Goal: Task Accomplishment & Management: Use online tool/utility

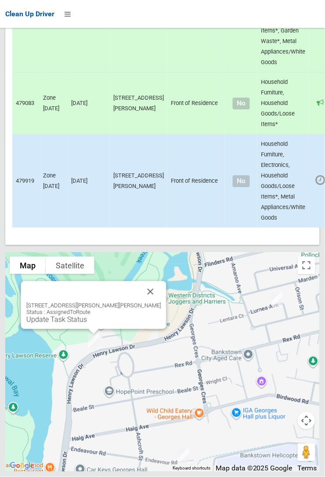
scroll to position [6078, 0]
click at [87, 324] on link "Update Task Status" at bounding box center [56, 319] width 61 height 8
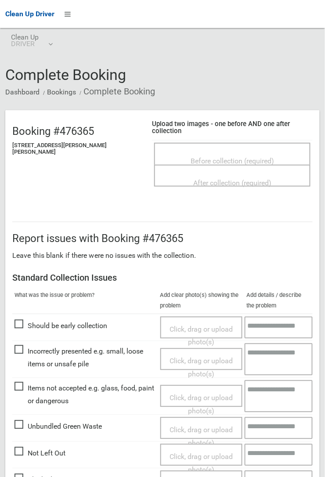
click at [224, 157] on span "Before collection (required)" at bounding box center [232, 161] width 83 height 8
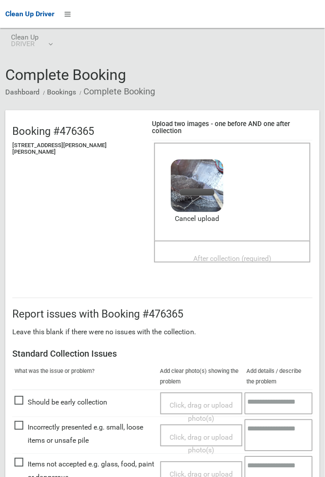
click at [215, 255] on span "After collection (required)" at bounding box center [232, 259] width 78 height 8
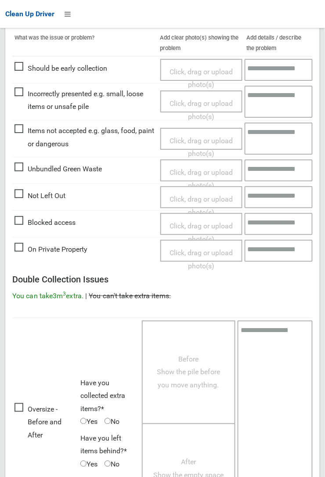
scroll to position [482, 0]
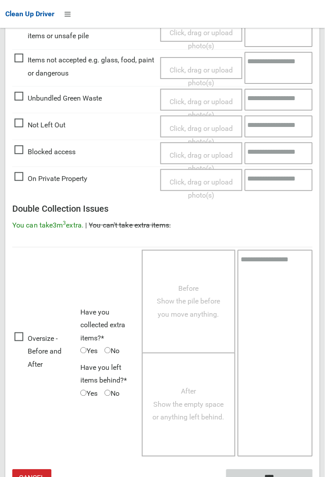
click at [313, 476] on input "****" at bounding box center [269, 477] width 87 height 16
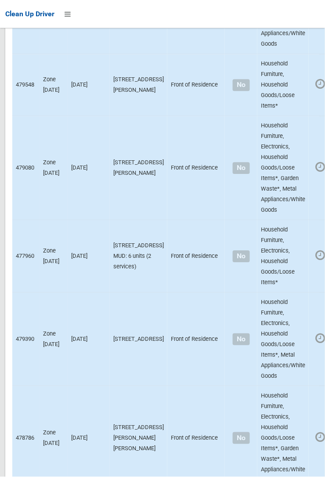
scroll to position [1491, 0]
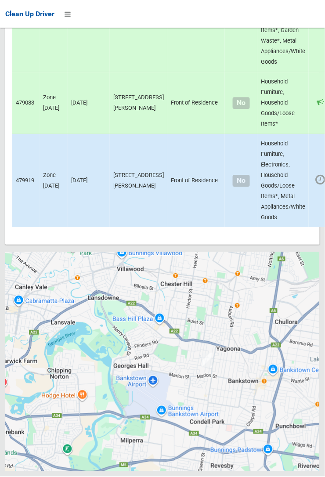
scroll to position [6082, 0]
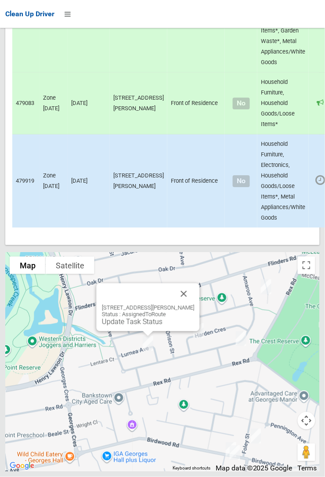
click at [137, 326] on link "Update Task Status" at bounding box center [132, 321] width 61 height 8
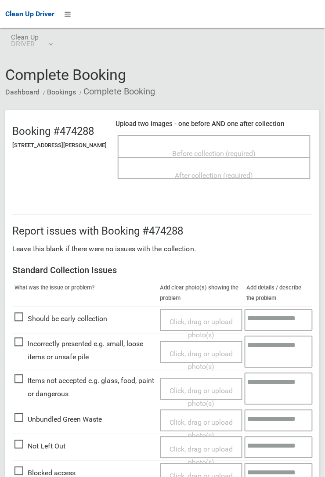
click at [28, 445] on span "Not Left Out" at bounding box center [39, 446] width 51 height 13
click at [28, 447] on span "Not Left Out" at bounding box center [39, 446] width 51 height 13
click at [20, 444] on span "Not Left Out" at bounding box center [39, 446] width 51 height 13
click at [200, 448] on span "Click, drag or upload photo(s)" at bounding box center [200, 456] width 63 height 22
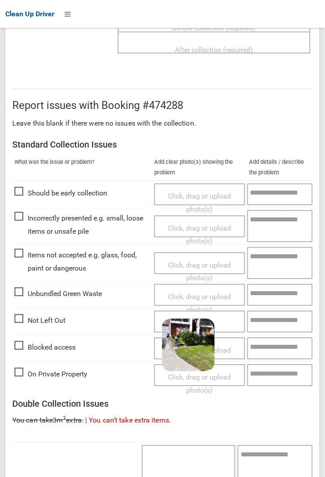
scroll to position [328, 0]
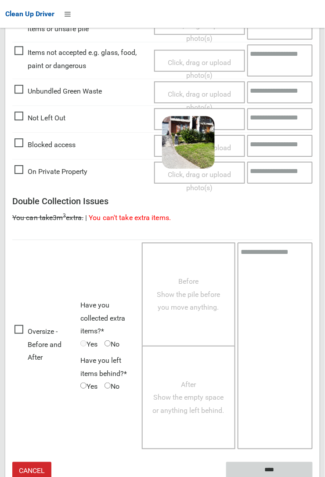
click at [265, 470] on input "****" at bounding box center [269, 470] width 87 height 16
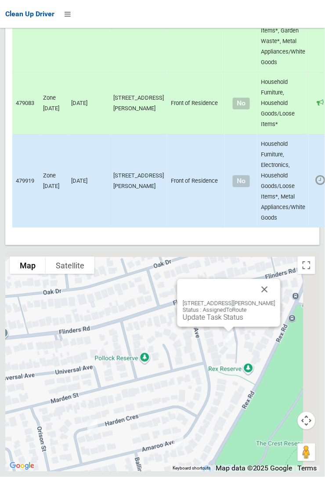
scroll to position [6081, 0]
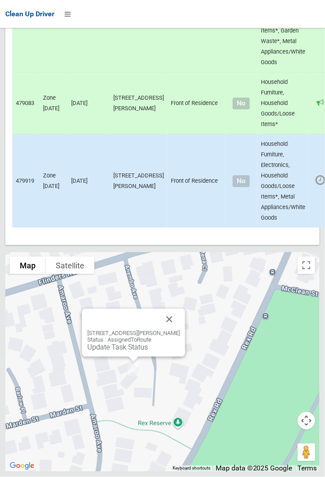
click at [123, 357] on div "14 Anembo Avenue, GEORGES HALL NSW 2198 Status : AssignedToRoute Update Task St…" at bounding box center [133, 333] width 103 height 48
click at [111, 357] on div "14 Anembo Avenue, GEORGES HALL NSW 2198 Status : AssignedToRoute Update Task St…" at bounding box center [133, 333] width 103 height 48
click at [115, 351] on link "Update Task Status" at bounding box center [117, 347] width 61 height 8
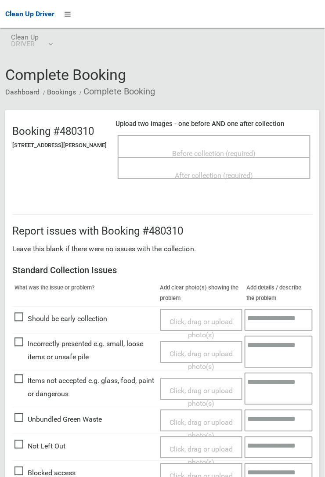
click at [214, 149] on span "Before collection (required)" at bounding box center [214, 153] width 83 height 8
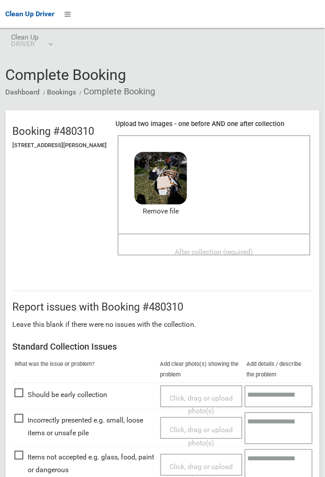
click at [197, 248] on span "After collection (required)" at bounding box center [214, 252] width 78 height 8
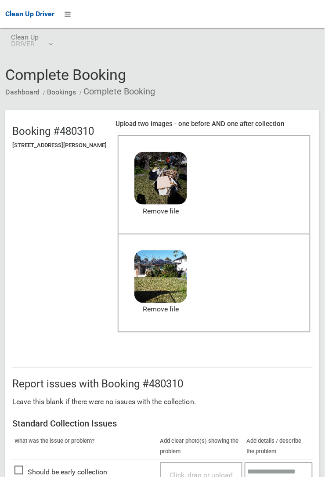
scroll to position [482, 0]
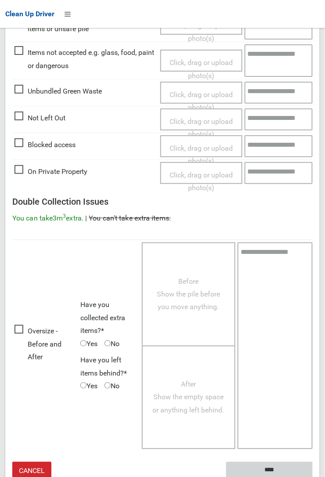
click at [313, 476] on input "****" at bounding box center [269, 470] width 87 height 16
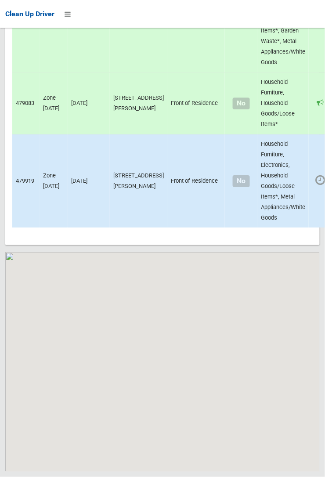
scroll to position [6082, 0]
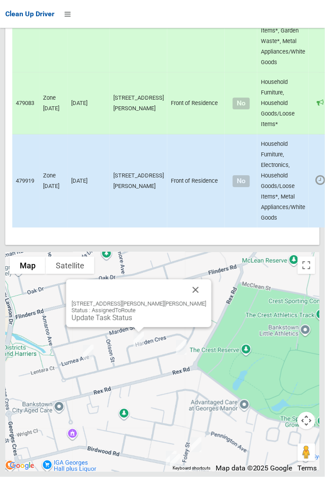
click at [189, 300] on button "Close" at bounding box center [195, 289] width 21 height 21
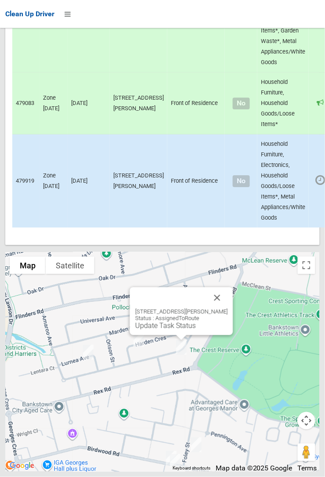
click at [228, 308] on button "Close" at bounding box center [217, 297] width 21 height 21
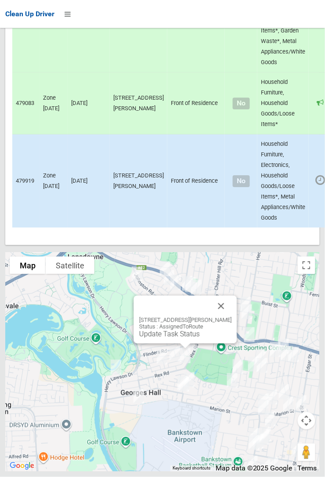
click at [170, 338] on link "Update Task Status" at bounding box center [169, 334] width 61 height 8
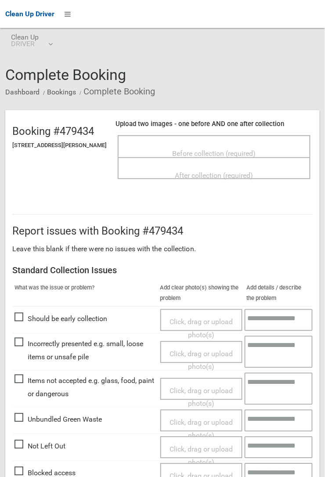
click at [194, 149] on span "Before collection (required)" at bounding box center [214, 153] width 83 height 8
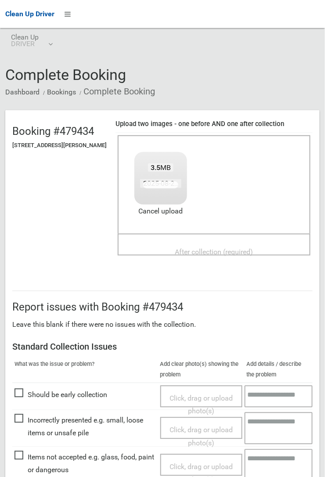
click at [211, 248] on span "After collection (required)" at bounding box center [214, 252] width 78 height 8
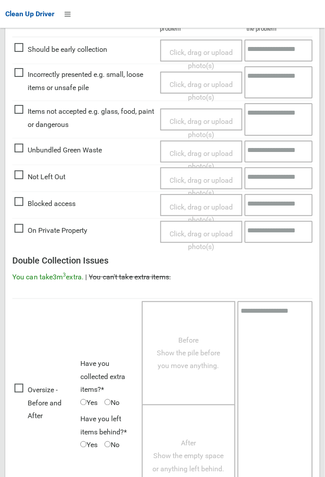
scroll to position [482, 0]
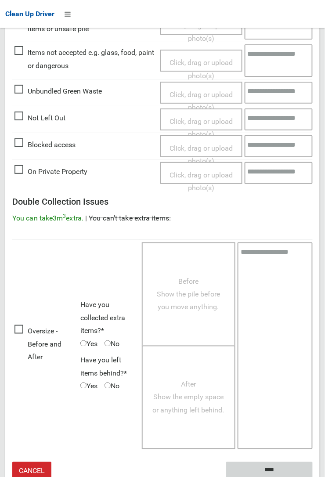
click at [276, 464] on input "****" at bounding box center [269, 470] width 87 height 16
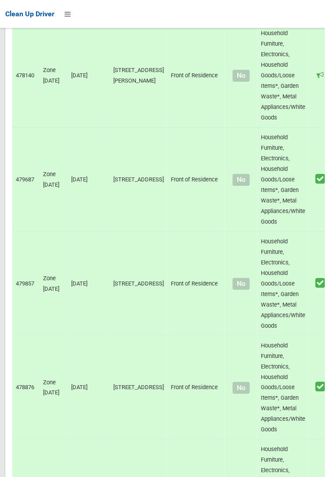
scroll to position [6082, 0]
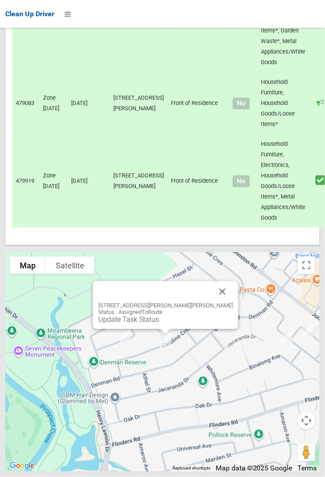
click at [217, 302] on button "Close" at bounding box center [222, 291] width 21 height 21
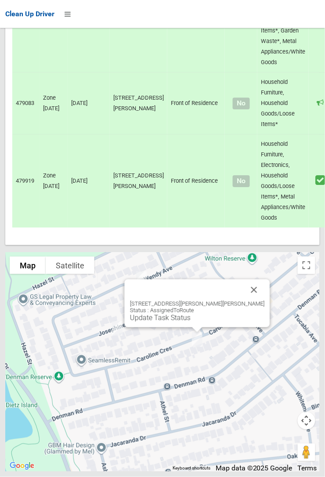
click at [178, 322] on link "Update Task Status" at bounding box center [160, 318] width 61 height 8
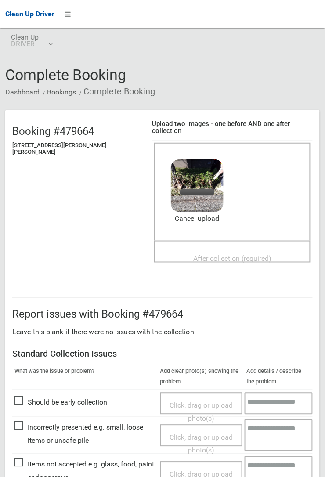
click at [206, 255] on span "After collection (required)" at bounding box center [232, 259] width 78 height 8
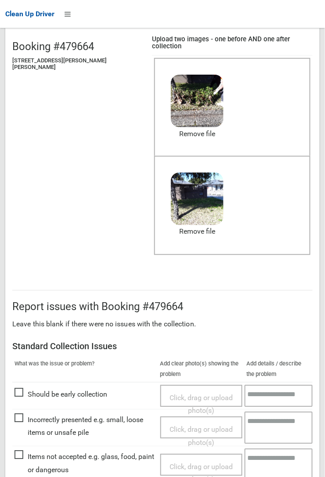
scroll to position [489, 0]
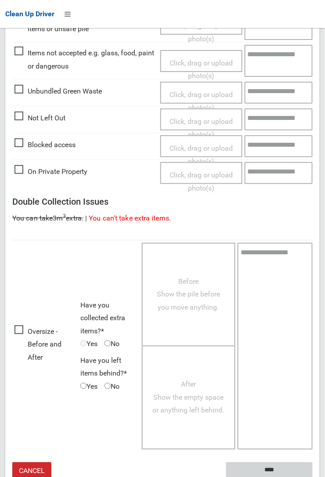
click at [313, 476] on input "****" at bounding box center [269, 470] width 87 height 16
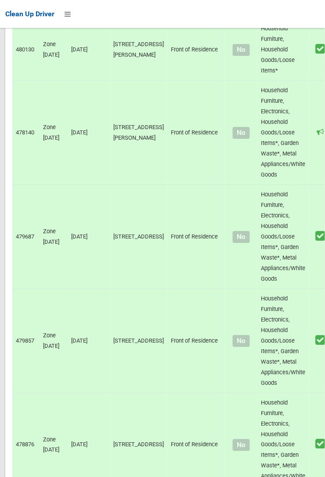
scroll to position [6082, 0]
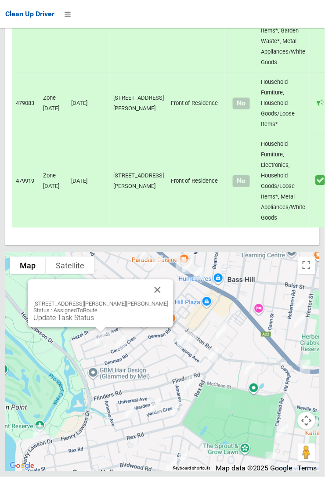
click at [159, 300] on button "Close" at bounding box center [157, 289] width 21 height 21
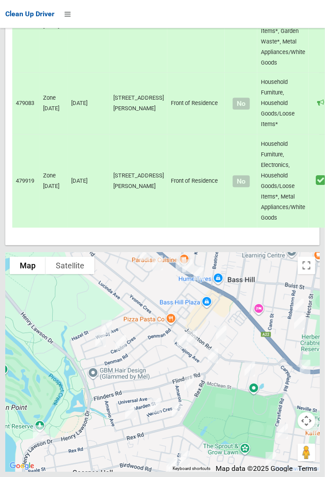
scroll to position [6077, 0]
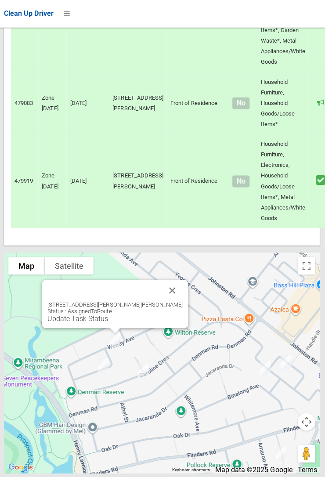
click at [169, 300] on button "Close" at bounding box center [172, 289] width 21 height 21
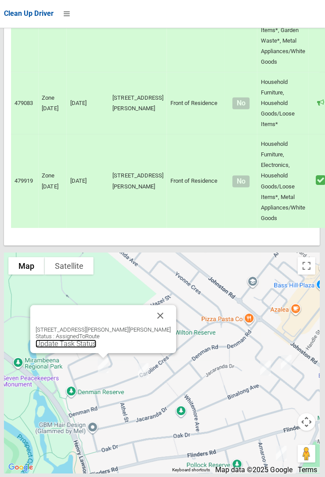
click at [90, 347] on link "Update Task Status" at bounding box center [67, 343] width 61 height 8
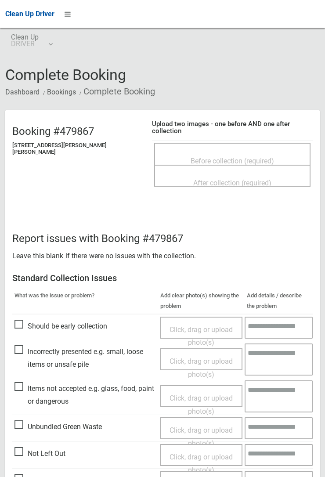
click at [211, 163] on span "Before collection (required)" at bounding box center [232, 161] width 83 height 8
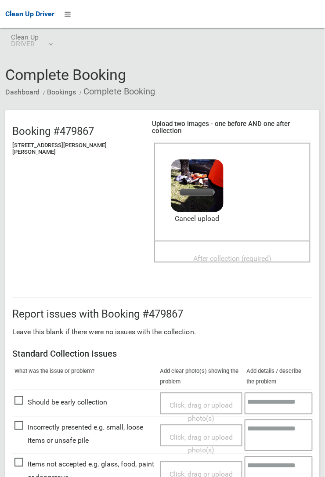
click at [221, 259] on span "After collection (required)" at bounding box center [232, 259] width 78 height 8
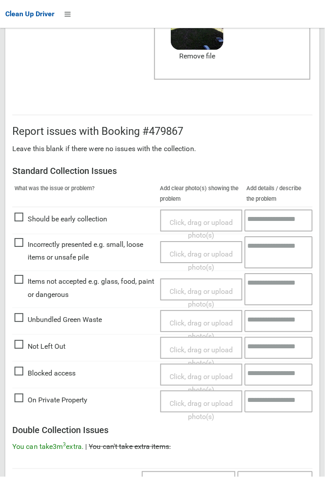
scroll to position [489, 0]
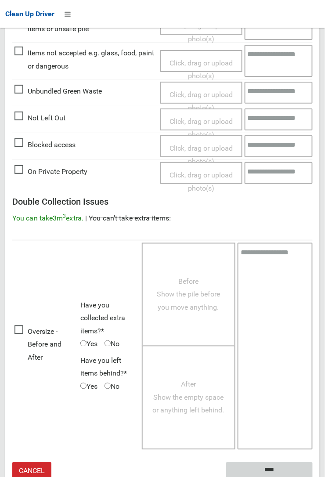
click at [274, 466] on input "****" at bounding box center [269, 470] width 87 height 16
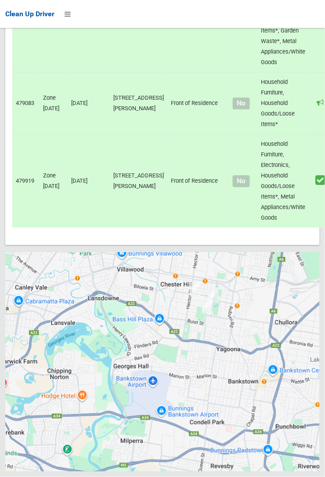
scroll to position [6082, 0]
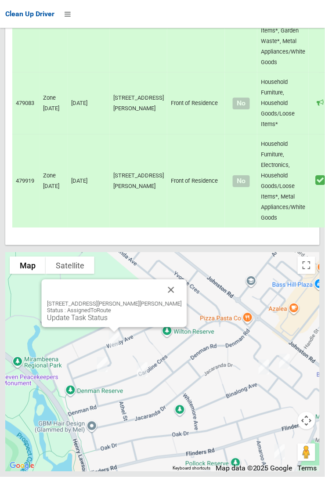
click at [104, 322] on link "Update Task Status" at bounding box center [77, 318] width 61 height 8
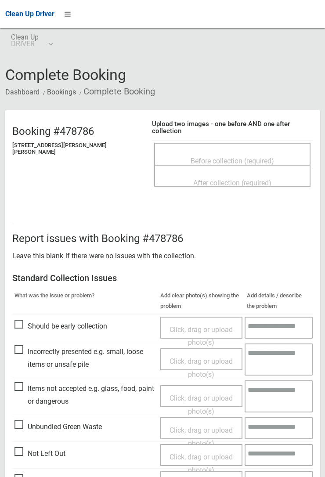
click at [217, 157] on span "Before collection (required)" at bounding box center [232, 161] width 83 height 8
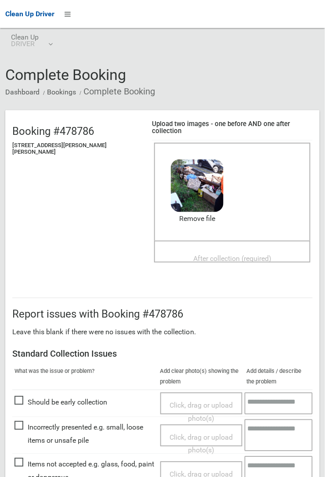
click at [206, 255] on span "After collection (required)" at bounding box center [232, 259] width 78 height 8
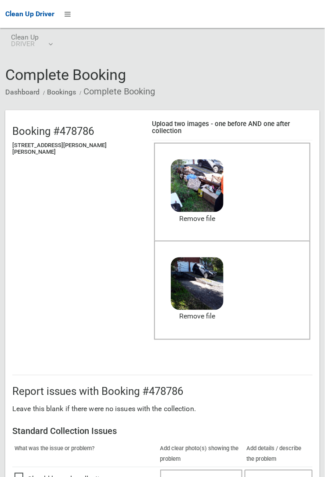
scroll to position [489, 0]
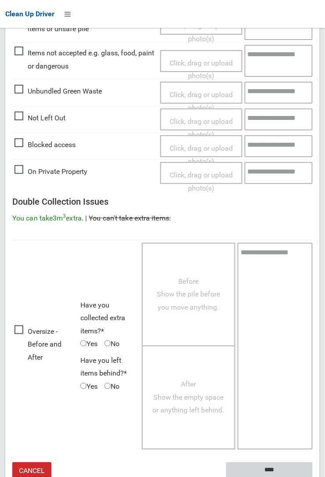
click at [313, 476] on input "****" at bounding box center [269, 470] width 87 height 16
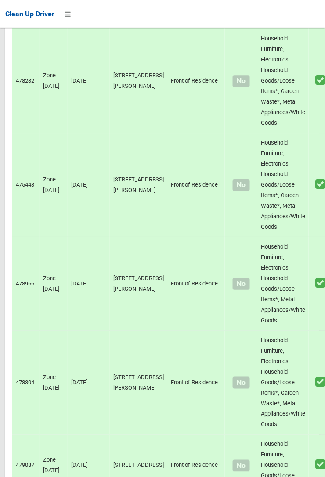
scroll to position [6082, 0]
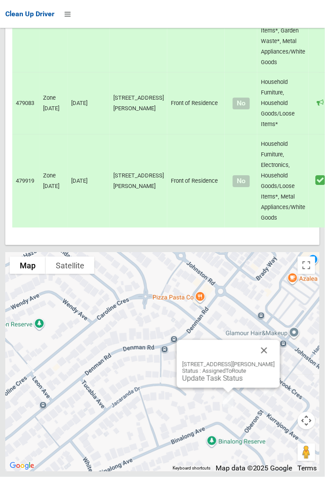
click at [275, 361] on button "Close" at bounding box center [264, 350] width 21 height 21
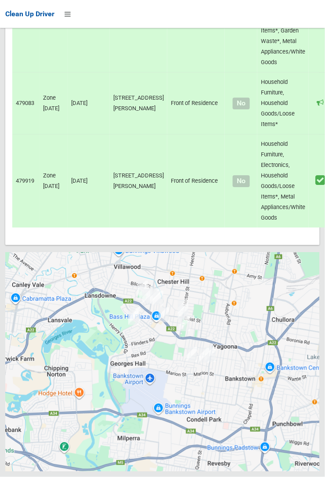
scroll to position [6082, 0]
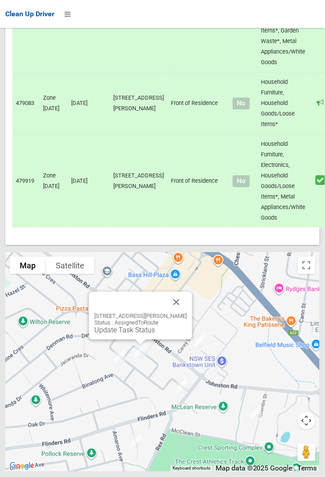
click at [187, 313] on button "Close" at bounding box center [176, 302] width 21 height 21
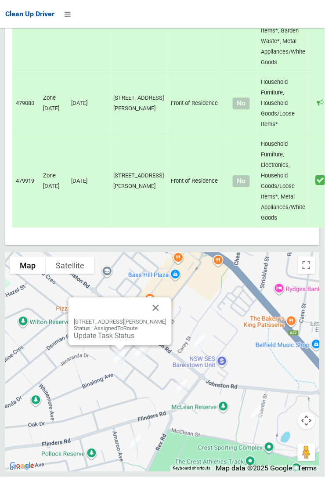
click at [166, 318] on button "Close" at bounding box center [155, 307] width 21 height 21
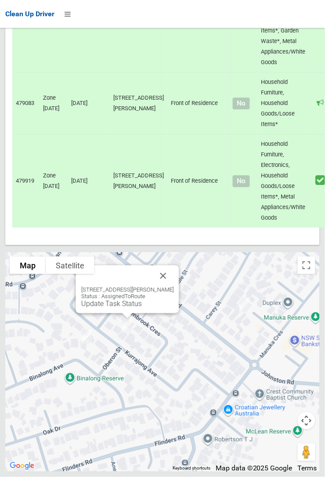
click at [174, 286] on button "Close" at bounding box center [163, 275] width 21 height 21
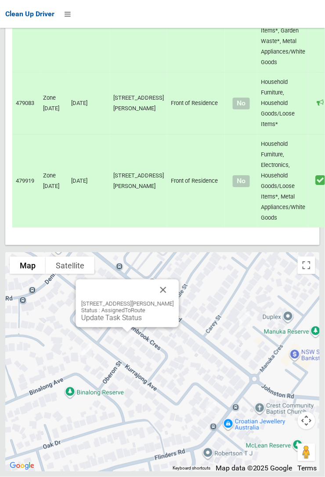
click at [117, 322] on link "Update Task Status" at bounding box center [111, 318] width 61 height 8
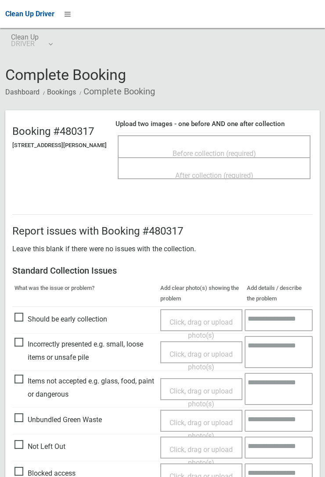
click at [231, 157] on span "Before collection (required)" at bounding box center [214, 153] width 83 height 8
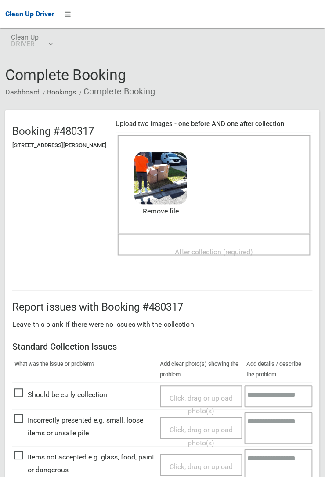
click at [227, 255] on span "After collection (required)" at bounding box center [214, 252] width 78 height 8
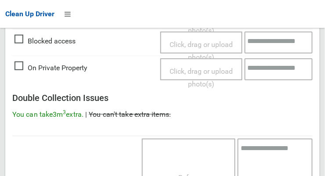
scroll to position [801, 0]
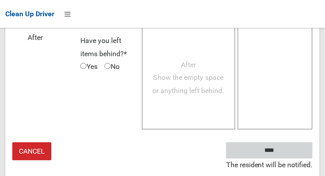
click at [282, 159] on input "****" at bounding box center [269, 150] width 87 height 16
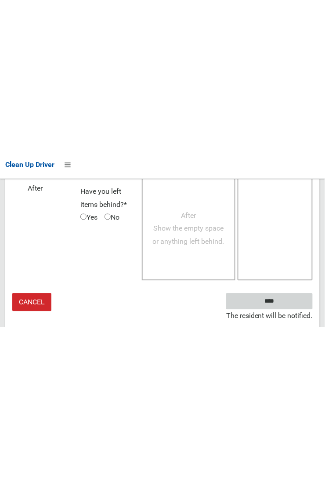
scroll to position [519, 0]
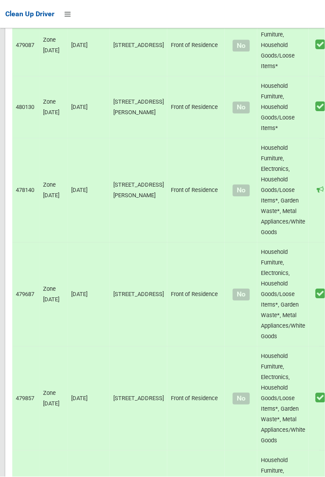
scroll to position [6082, 0]
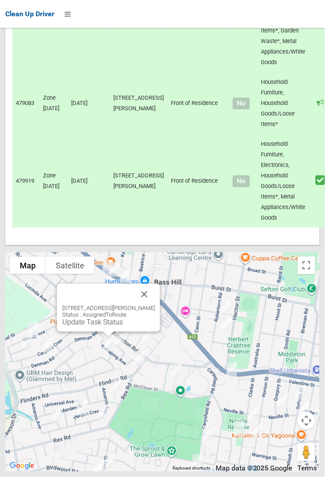
click at [155, 305] on button "Close" at bounding box center [144, 294] width 21 height 21
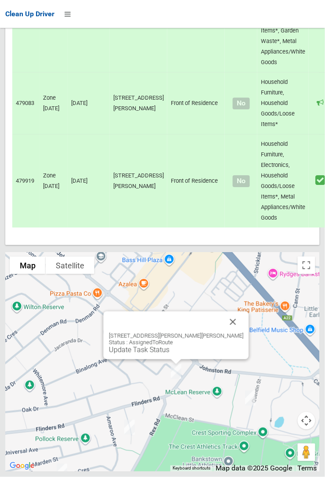
click at [223, 332] on button "Close" at bounding box center [233, 321] width 21 height 21
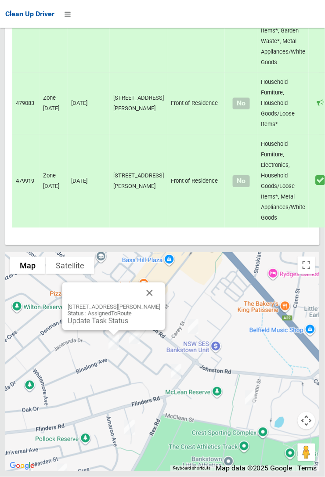
click at [105, 325] on link "Update Task Status" at bounding box center [98, 321] width 61 height 8
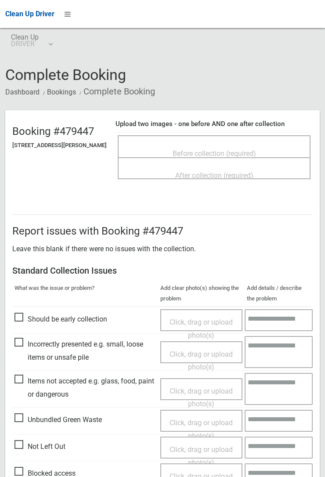
click at [186, 151] on span "Before collection (required)" at bounding box center [214, 153] width 83 height 8
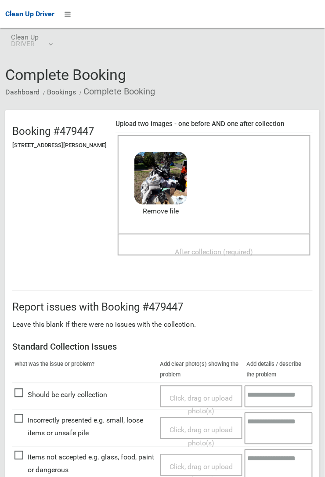
click at [219, 248] on span "After collection (required)" at bounding box center [214, 252] width 78 height 8
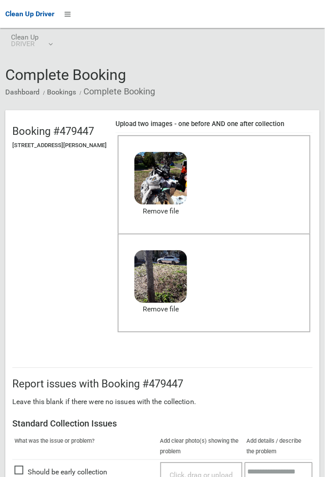
scroll to position [482, 0]
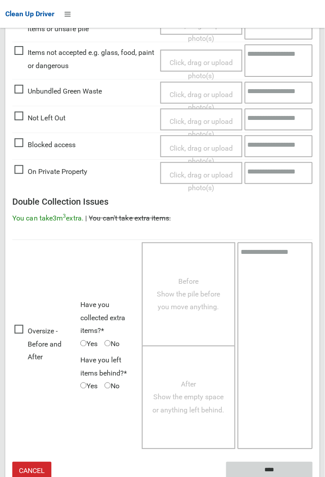
click at [277, 466] on input "****" at bounding box center [269, 470] width 87 height 16
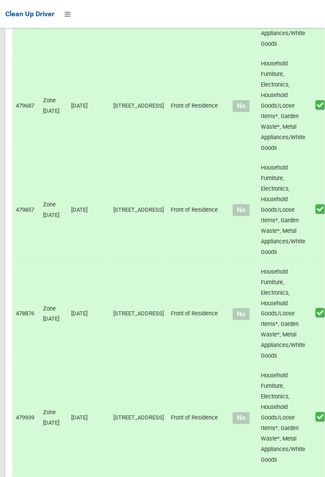
scroll to position [6082, 0]
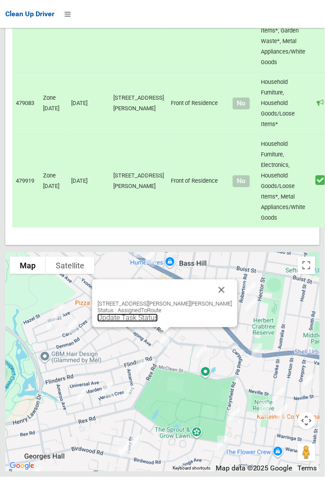
click at [158, 322] on link "Update Task Status" at bounding box center [127, 318] width 61 height 8
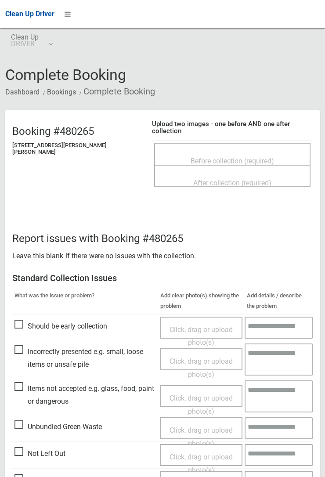
click at [244, 157] on span "Before collection (required)" at bounding box center [232, 161] width 83 height 8
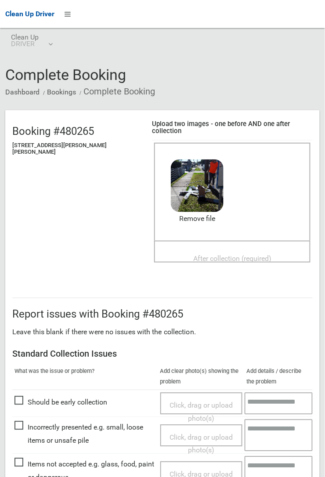
click at [201, 255] on span "After collection (required)" at bounding box center [232, 259] width 78 height 8
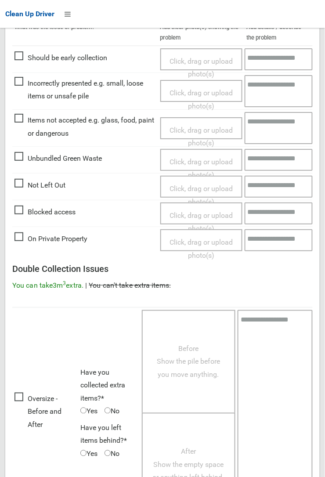
scroll to position [482, 0]
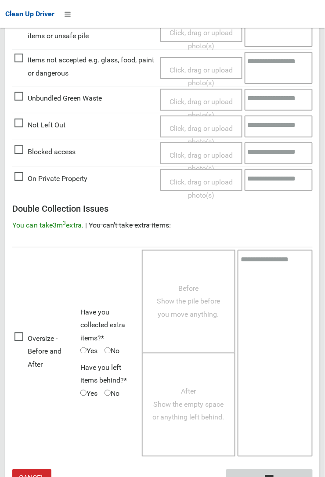
click at [272, 469] on input "****" at bounding box center [269, 477] width 87 height 16
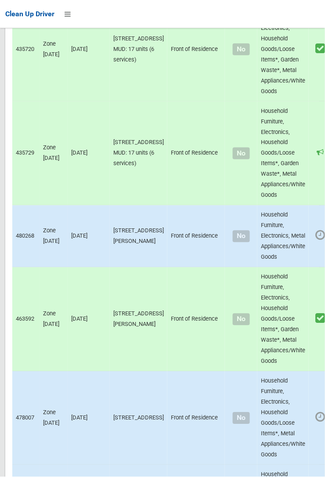
scroll to position [6082, 0]
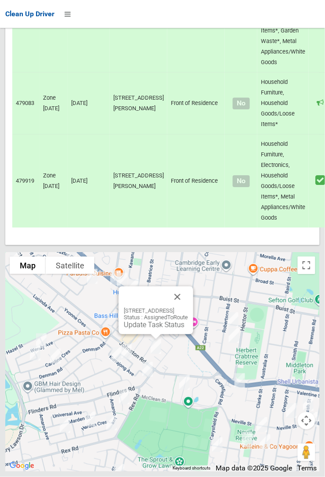
click at [188, 307] on button "Close" at bounding box center [177, 296] width 21 height 21
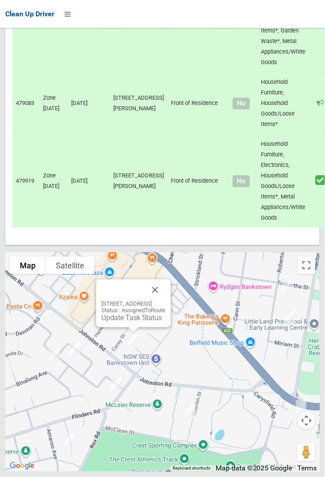
click at [166, 300] on button "Close" at bounding box center [154, 289] width 21 height 21
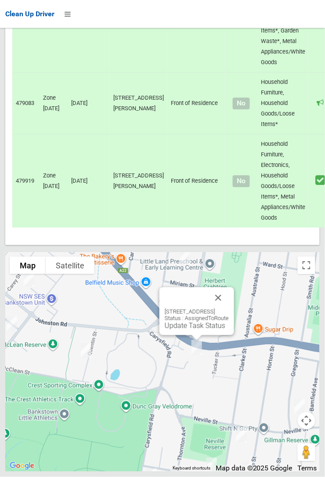
click at [229, 308] on button "Close" at bounding box center [218, 297] width 21 height 21
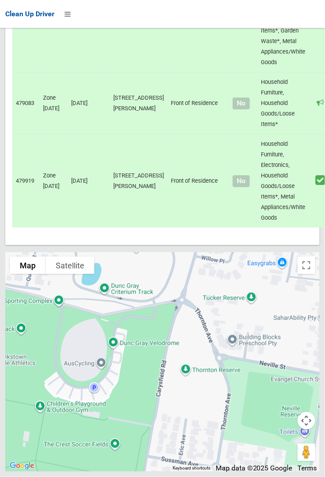
scroll to position [6081, 0]
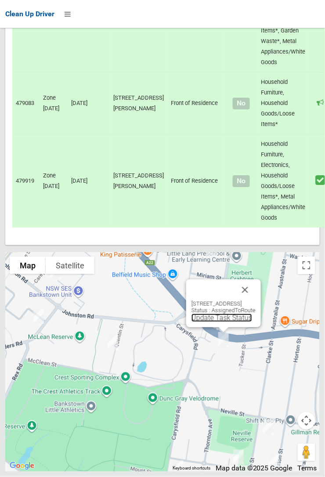
click at [211, 322] on link "Update Task Status" at bounding box center [221, 318] width 61 height 8
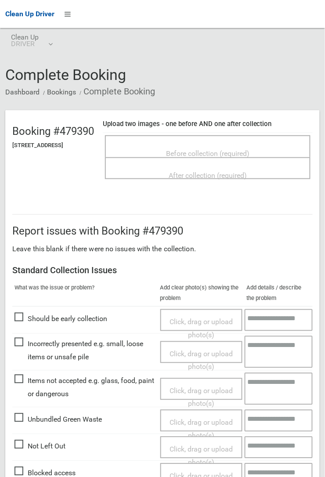
click at [220, 149] on span "Before collection (required)" at bounding box center [207, 153] width 83 height 8
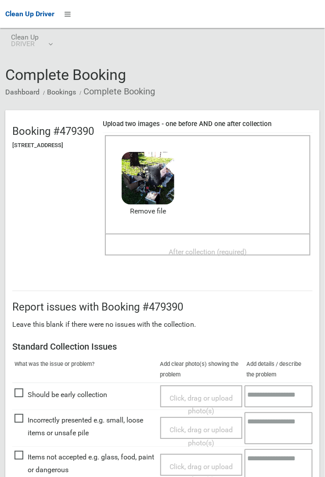
click at [206, 248] on span "After collection (required)" at bounding box center [208, 252] width 78 height 8
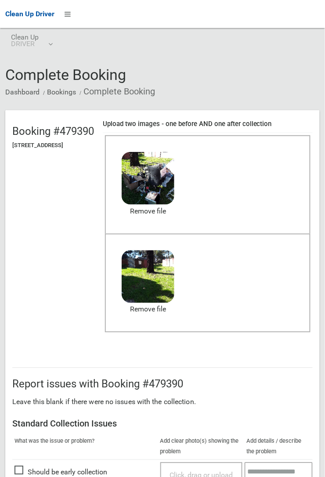
scroll to position [482, 0]
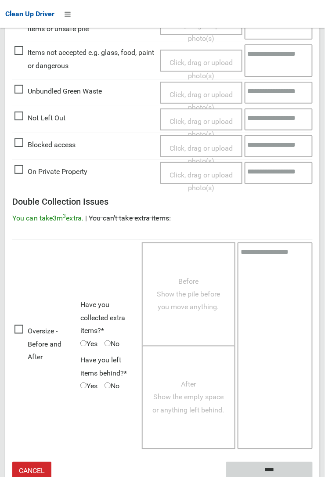
click at [313, 476] on input "****" at bounding box center [269, 470] width 87 height 16
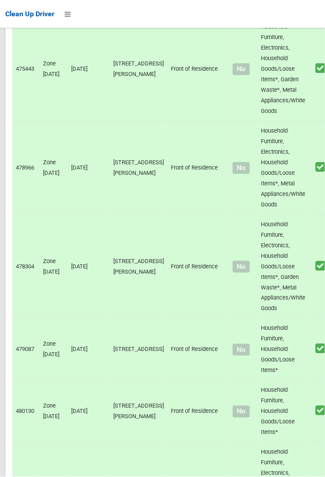
scroll to position [6082, 0]
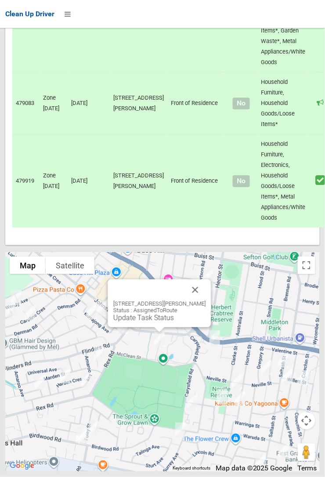
click at [206, 300] on button "Close" at bounding box center [195, 289] width 21 height 21
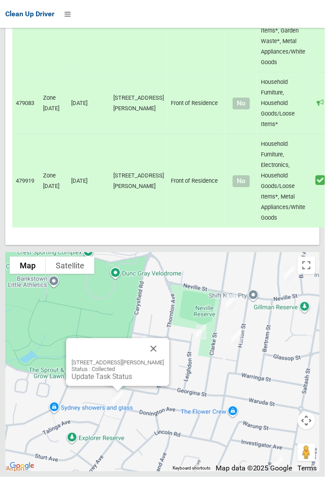
click at [163, 359] on button "Close" at bounding box center [153, 348] width 21 height 21
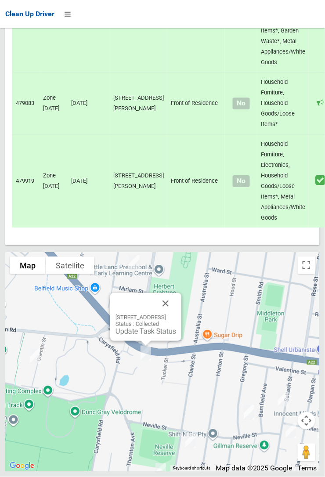
click at [176, 314] on button "Close" at bounding box center [165, 303] width 21 height 21
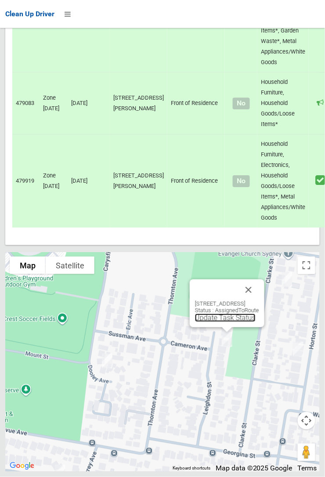
click at [203, 322] on link "Update Task Status" at bounding box center [225, 318] width 61 height 8
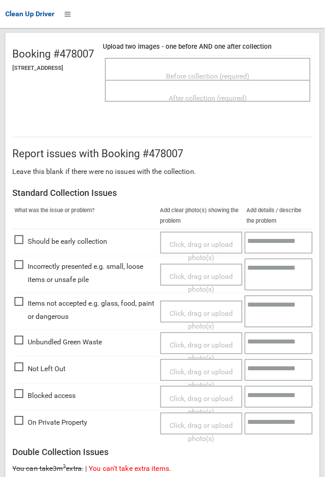
scroll to position [77, 0]
click at [28, 371] on span "Not Left Out" at bounding box center [39, 369] width 51 height 13
click at [38, 376] on span "Not Left Out" at bounding box center [39, 369] width 51 height 13
click at [202, 375] on span "Click, drag or upload photo(s)" at bounding box center [200, 379] width 63 height 22
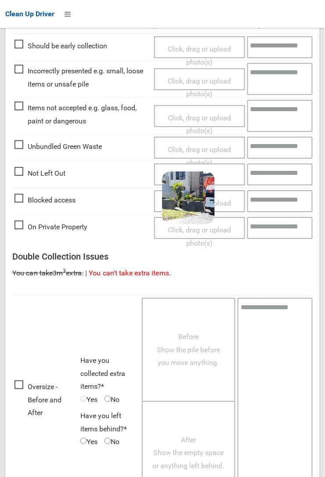
scroll to position [328, 0]
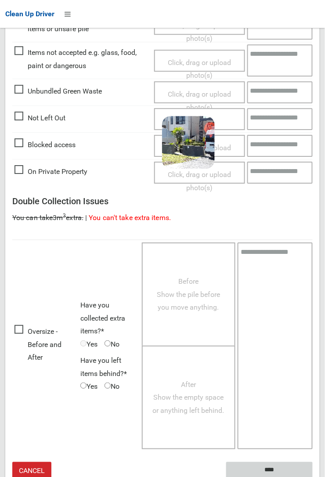
click at [313, 476] on input "****" at bounding box center [269, 470] width 87 height 16
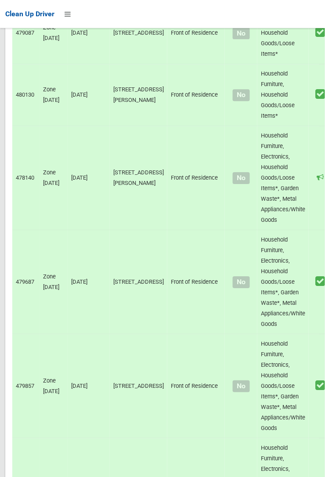
scroll to position [6082, 0]
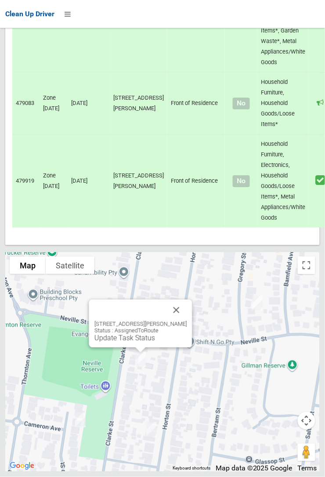
click at [173, 321] on button "Close" at bounding box center [176, 309] width 21 height 21
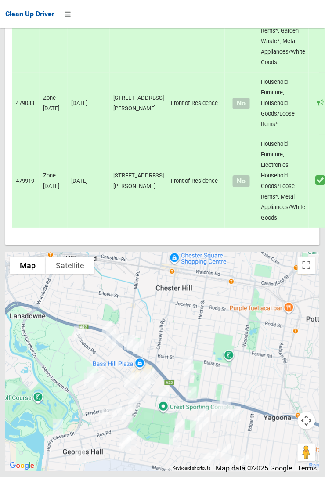
scroll to position [6081, 0]
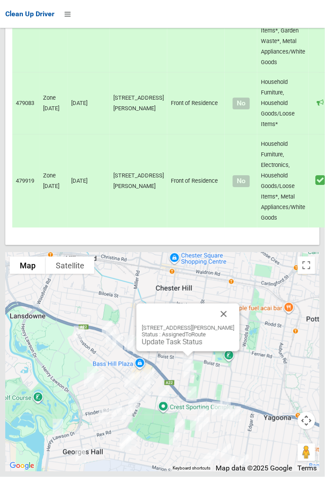
click at [234, 324] on button "Close" at bounding box center [223, 313] width 21 height 21
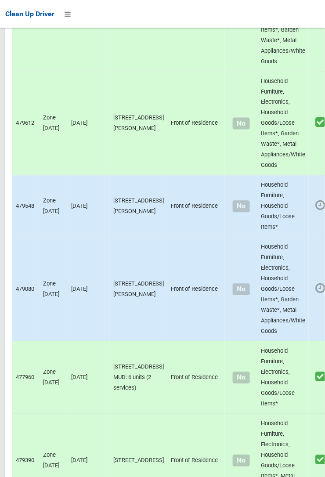
scroll to position [0, 0]
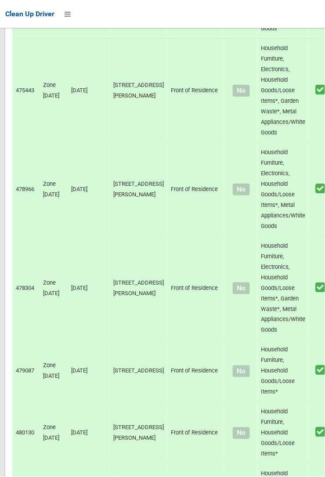
scroll to position [6082, 0]
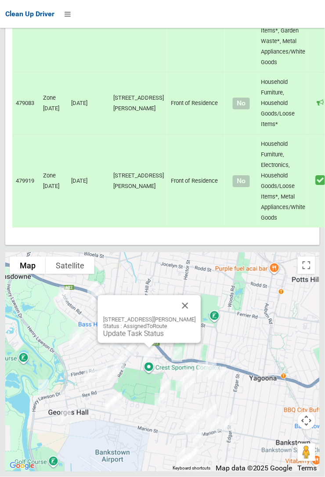
click at [195, 316] on button "Close" at bounding box center [185, 305] width 21 height 21
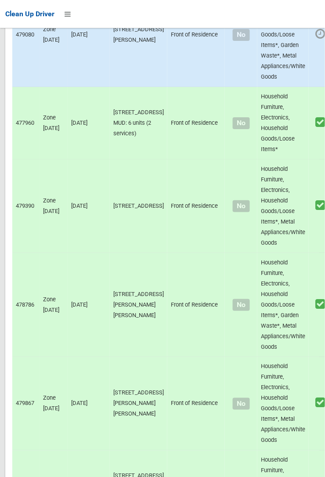
scroll to position [0, 0]
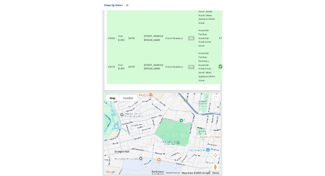
scroll to position [6081, 0]
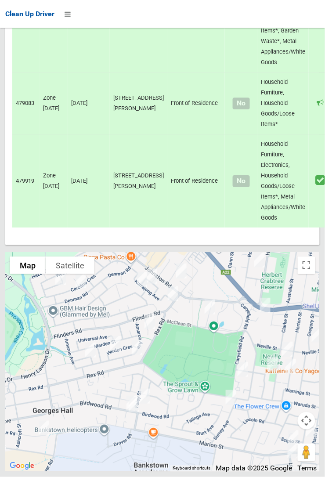
click at [23, 414] on div at bounding box center [162, 362] width 314 height 220
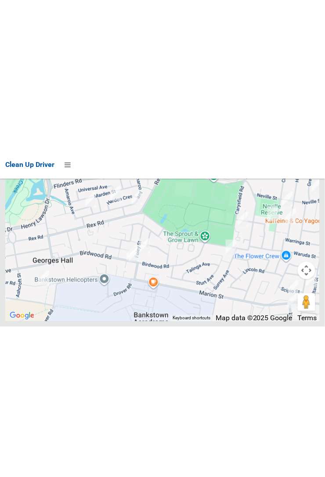
scroll to position [6047, 0]
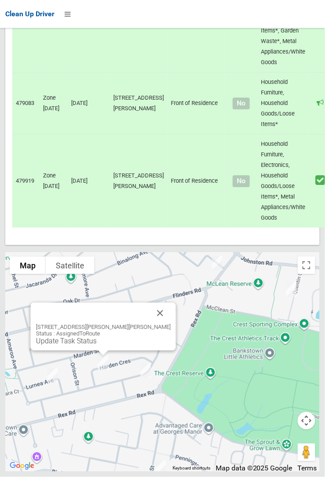
click at [162, 324] on button "Close" at bounding box center [160, 313] width 21 height 21
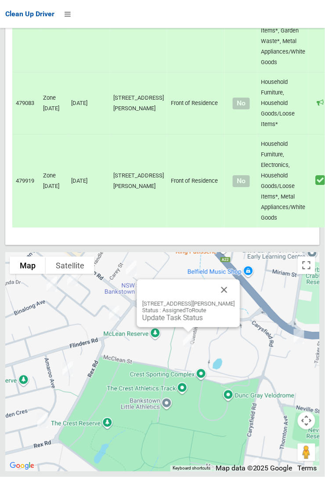
click at [177, 322] on link "Update Task Status" at bounding box center [172, 318] width 61 height 8
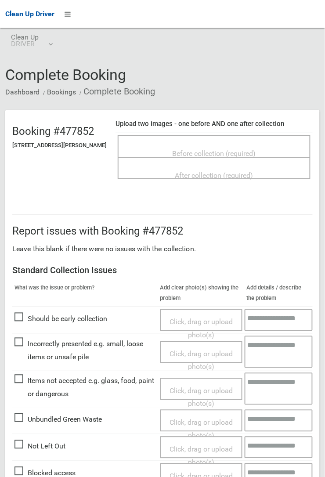
click at [221, 149] on span "Before collection (required)" at bounding box center [214, 153] width 83 height 8
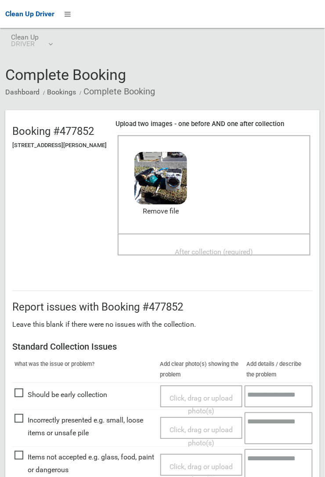
click at [205, 248] on span "After collection (required)" at bounding box center [214, 252] width 78 height 8
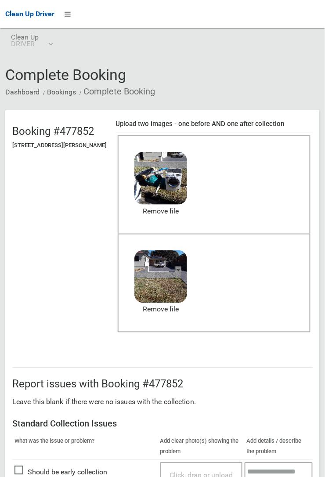
scroll to position [482, 0]
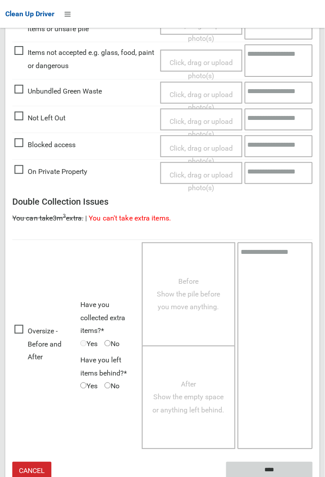
click at [292, 462] on input "****" at bounding box center [269, 470] width 87 height 16
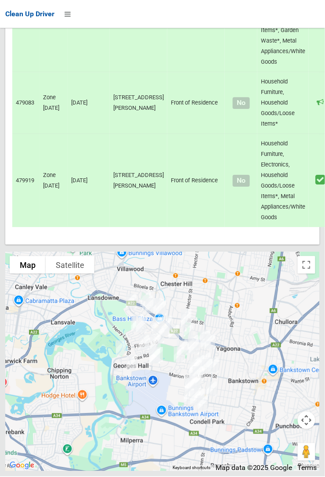
scroll to position [6082, 0]
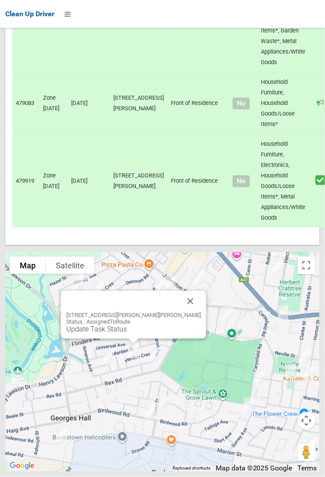
click at [188, 312] on button "Close" at bounding box center [190, 301] width 21 height 21
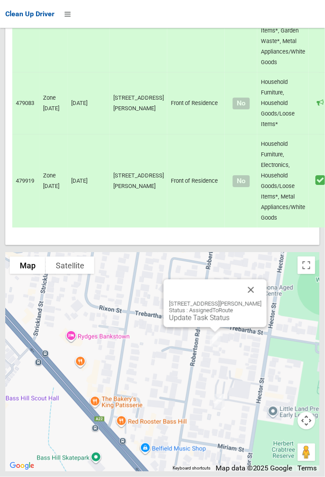
click at [253, 300] on button "Close" at bounding box center [251, 289] width 21 height 21
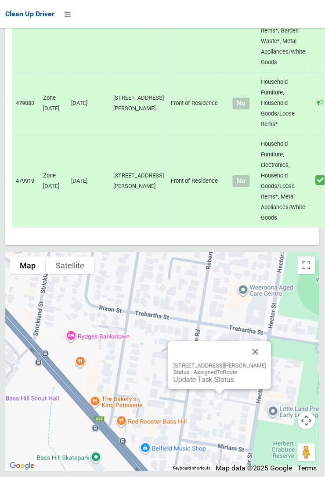
click at [266, 362] on button "Close" at bounding box center [255, 351] width 21 height 21
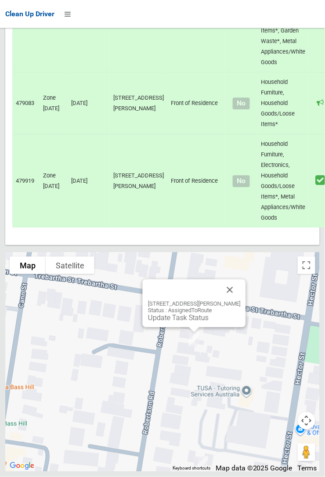
click at [241, 300] on button "Close" at bounding box center [230, 289] width 21 height 21
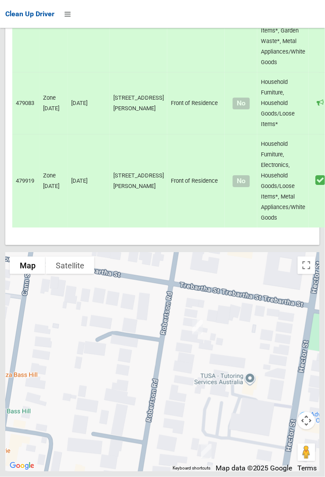
click at [149, 310] on div at bounding box center [162, 238] width 325 height 477
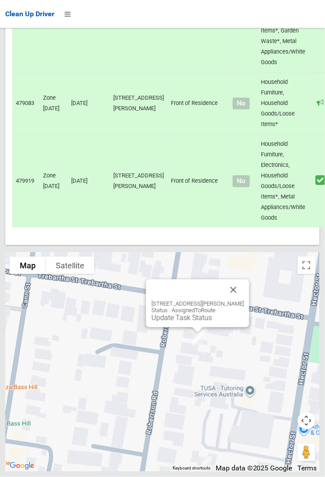
click at [198, 322] on link "Update Task Status" at bounding box center [181, 318] width 61 height 8
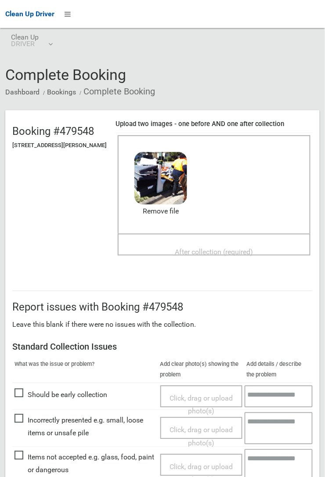
click at [205, 243] on div "After collection (required)" at bounding box center [213, 251] width 173 height 16
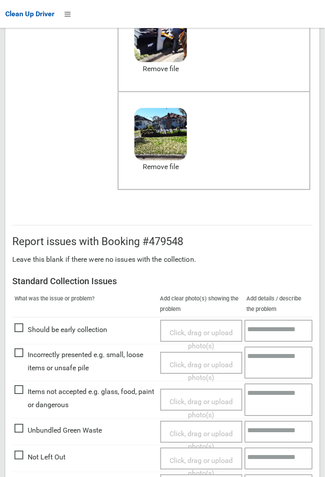
scroll to position [482, 0]
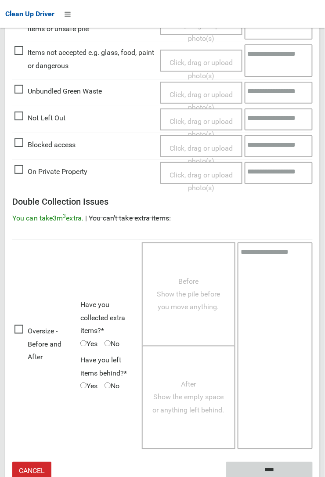
click at [276, 465] on input "****" at bounding box center [269, 470] width 87 height 16
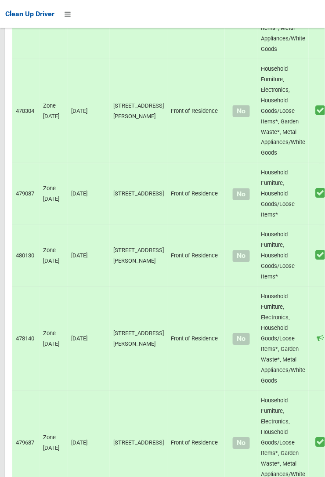
scroll to position [6082, 0]
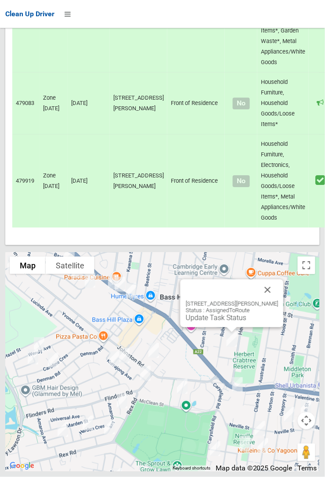
click at [221, 322] on link "Update Task Status" at bounding box center [216, 318] width 61 height 8
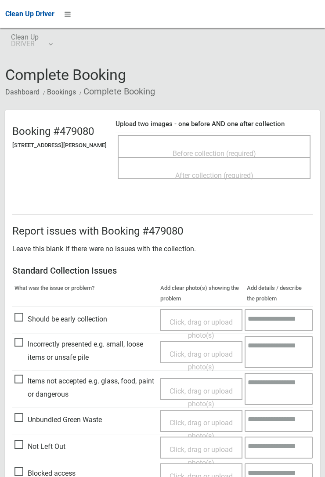
click at [225, 149] on span "Before collection (required)" at bounding box center [214, 153] width 83 height 8
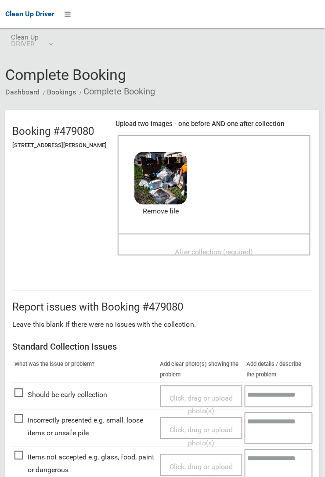
click at [220, 248] on span "After collection (required)" at bounding box center [214, 252] width 78 height 8
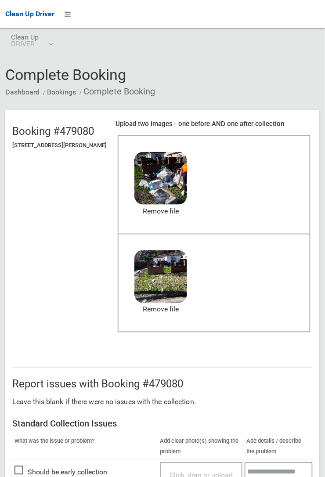
click at [320, 100] on ol "Dashboard Bookings Complete Booking" at bounding box center [162, 91] width 314 height 16
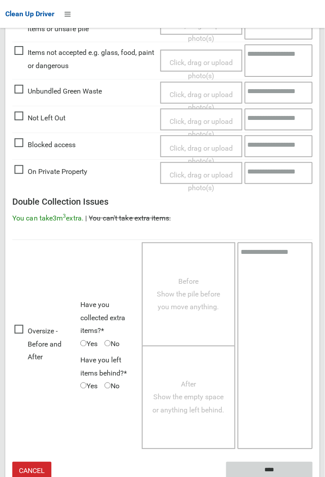
click at [313, 476] on input "****" at bounding box center [269, 470] width 87 height 16
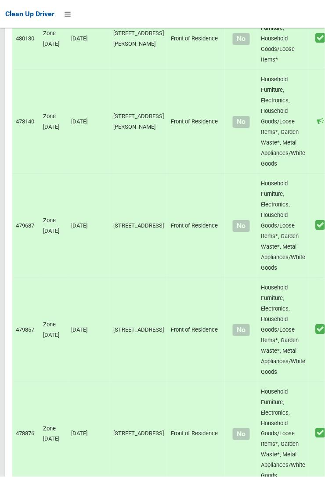
scroll to position [6082, 0]
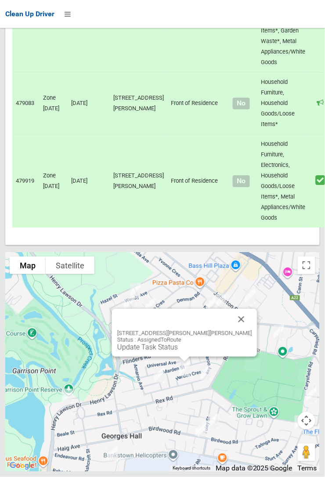
click at [174, 351] on link "Update Task Status" at bounding box center [147, 347] width 61 height 8
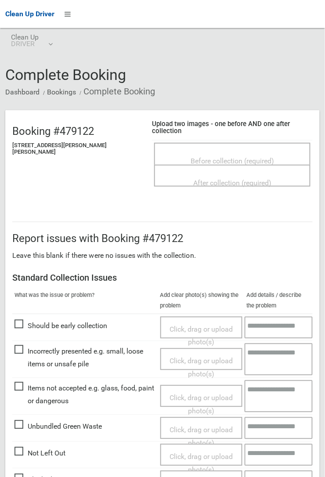
click at [228, 157] on span "Before collection (required)" at bounding box center [232, 161] width 83 height 8
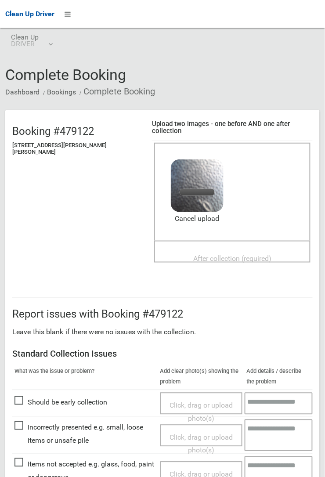
click at [217, 255] on span "After collection (required)" at bounding box center [232, 259] width 78 height 8
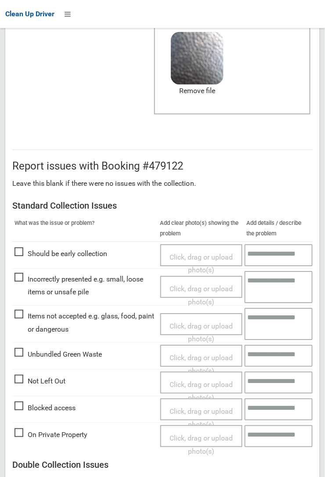
scroll to position [482, 0]
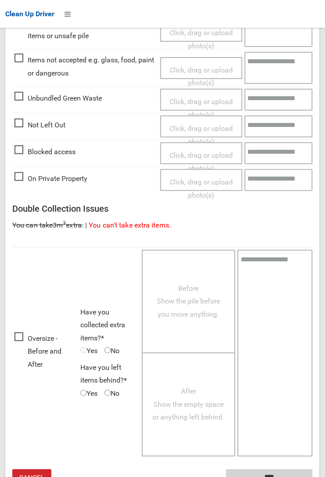
click at [292, 469] on input "****" at bounding box center [269, 477] width 87 height 16
